Goal: Find specific fact: Find specific fact

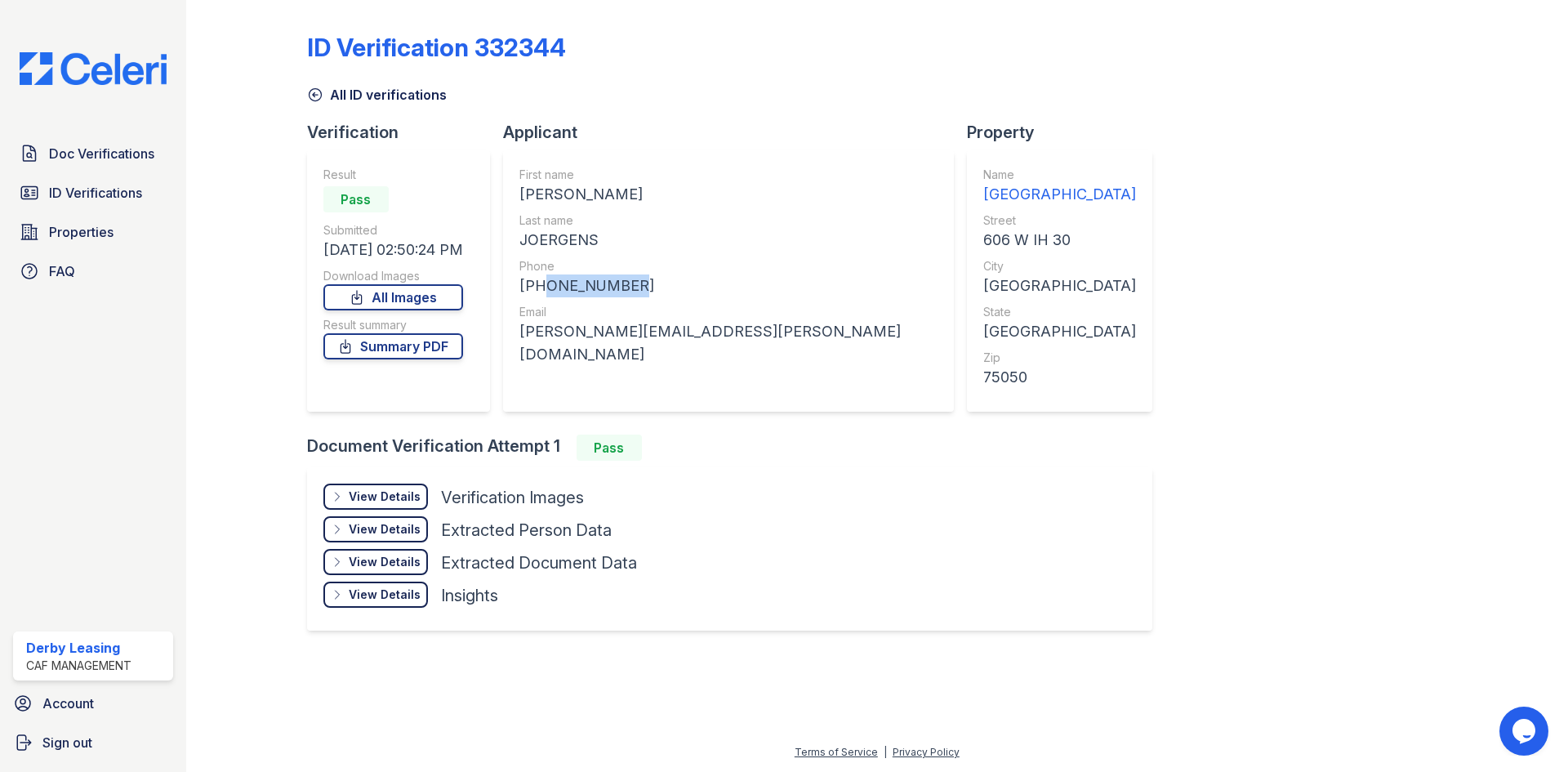
drag, startPoint x: 632, startPoint y: 284, endPoint x: 541, endPoint y: 287, distance: 91.0
click at [541, 287] on div "[PHONE_NUMBER]" at bounding box center [728, 285] width 418 height 23
copy div "7313770787"
click at [632, 319] on div "Email" at bounding box center [728, 312] width 418 height 17
drag, startPoint x: 700, startPoint y: 331, endPoint x: 521, endPoint y: 342, distance: 179.3
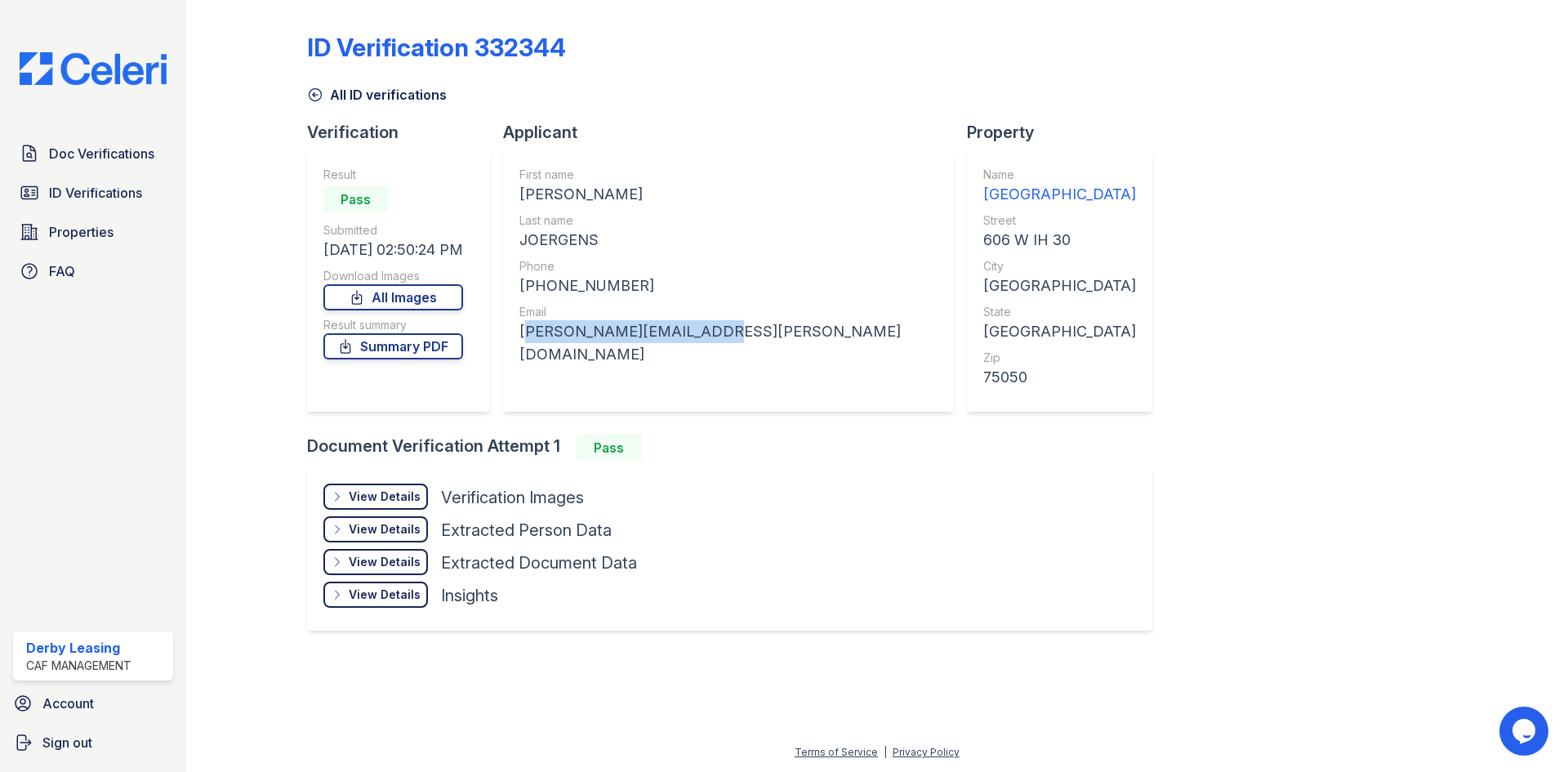
click at [521, 342] on div "First name [PERSON_NAME] Last name [PERSON_NAME] Phone [PHONE_NUMBER] Email [PE…" at bounding box center [728, 281] width 451 height 261
copy div "[PERSON_NAME][EMAIL_ADDRESS][PERSON_NAME][DOMAIN_NAME]"
